Goal: Find specific page/section: Find specific page/section

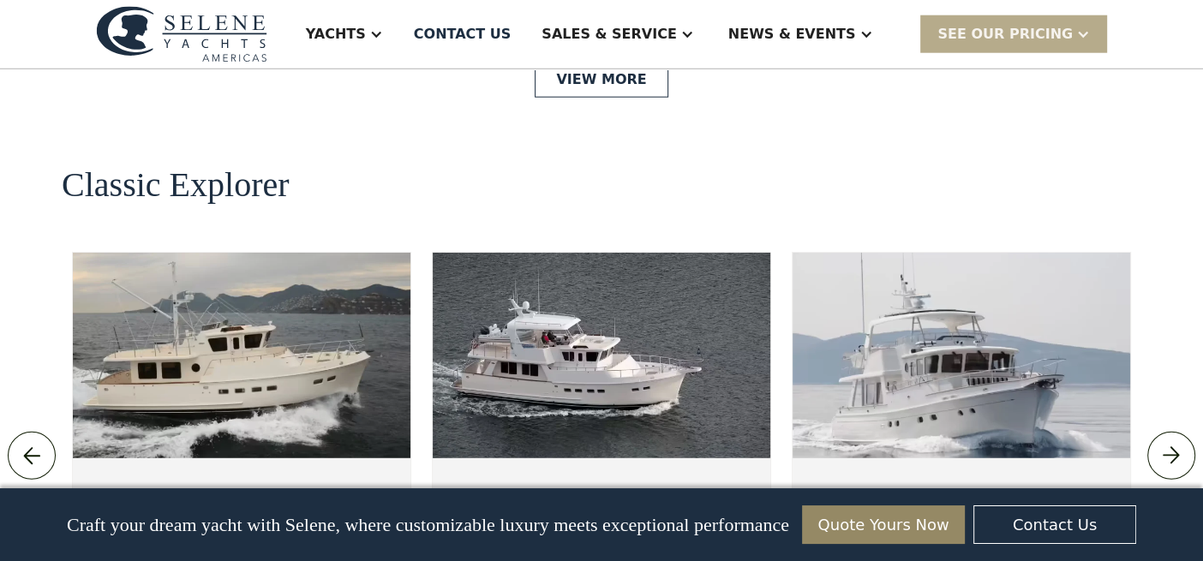
scroll to position [3684, 0]
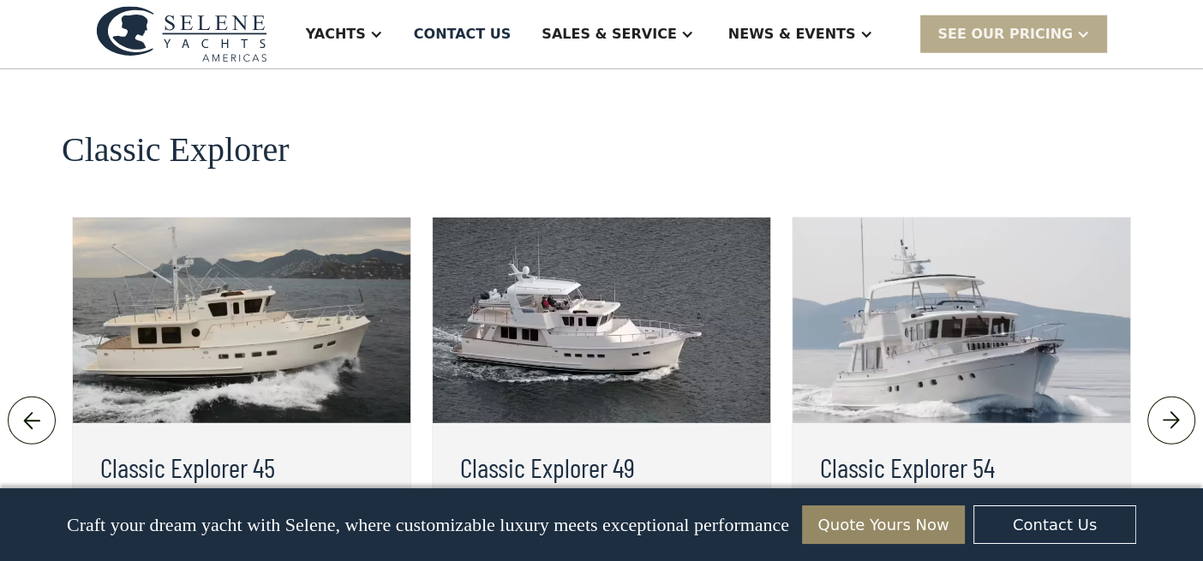
click at [243, 246] on img at bounding box center [242, 321] width 338 height 206
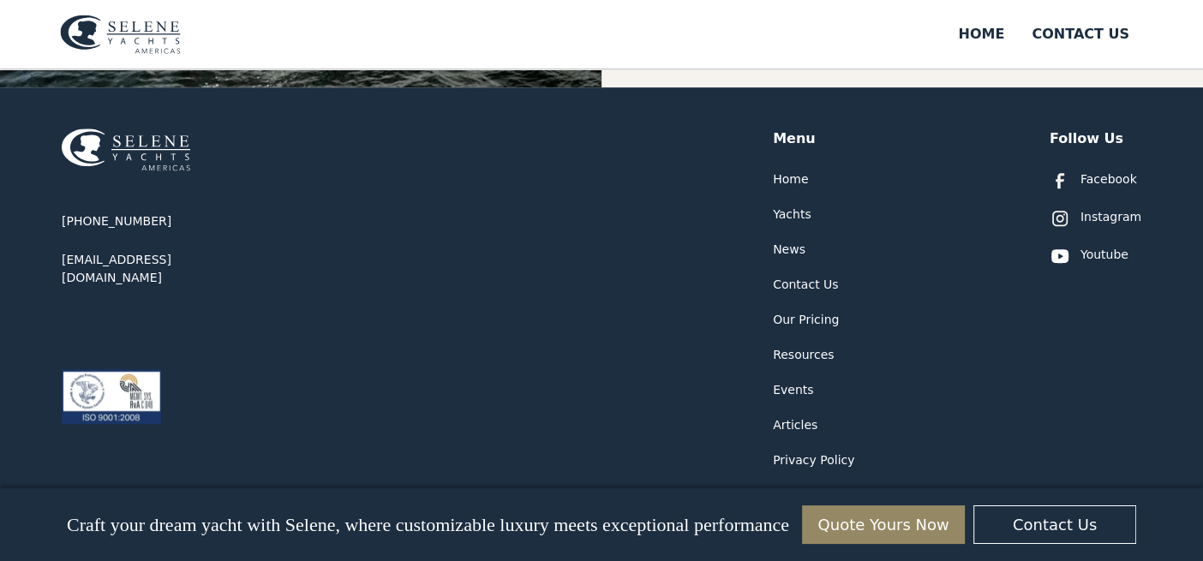
scroll to position [722, 0]
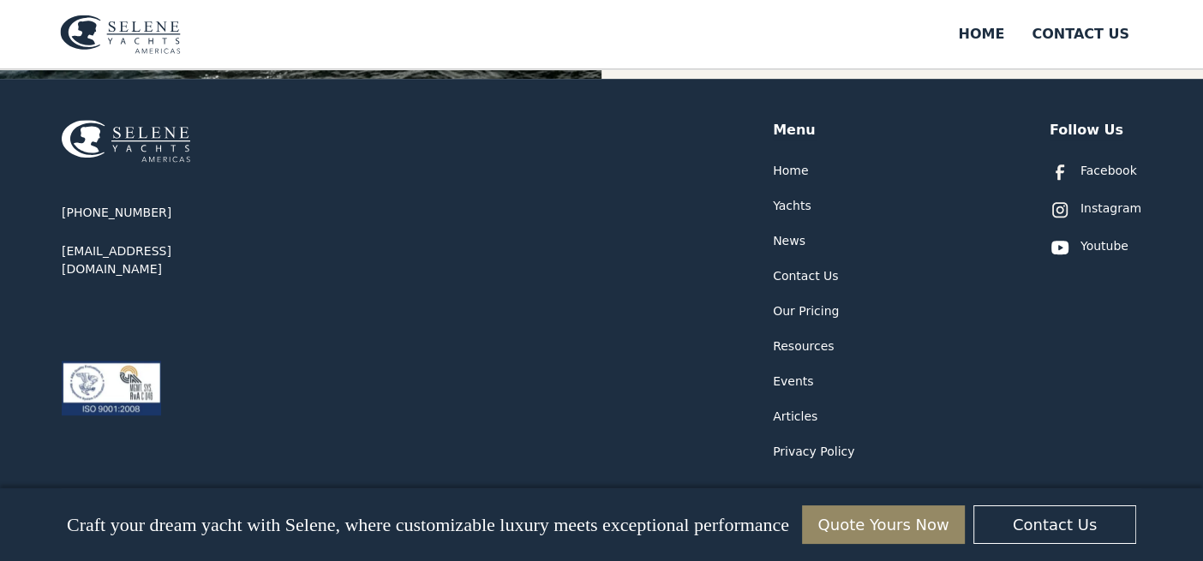
click at [796, 303] on div "Our Pricing" at bounding box center [806, 312] width 66 height 18
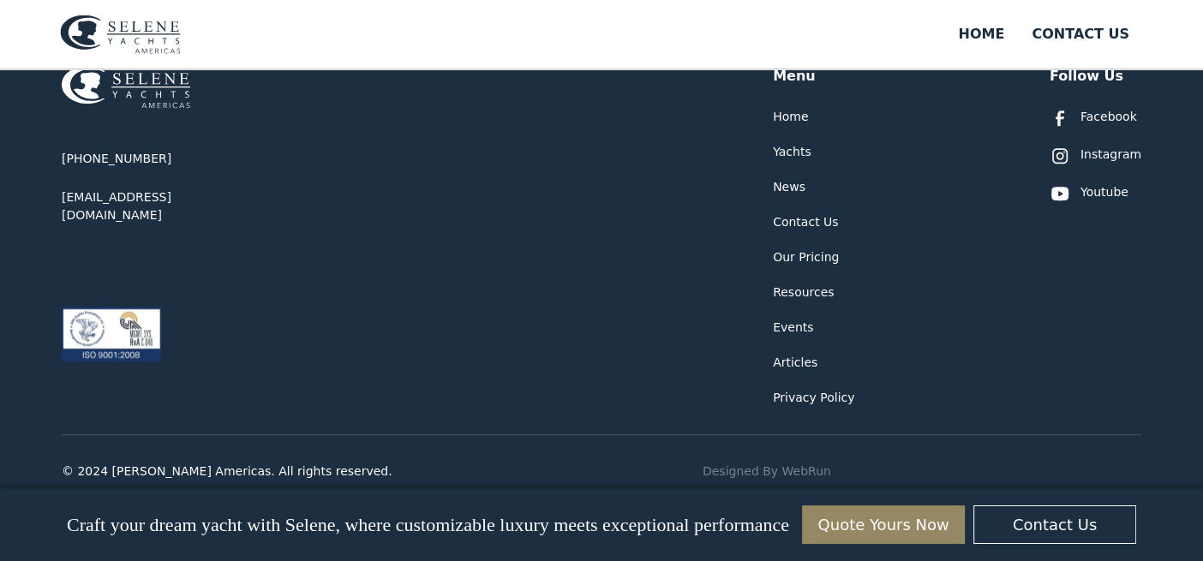
scroll to position [801, 0]
